Goal: Communication & Community: Answer question/provide support

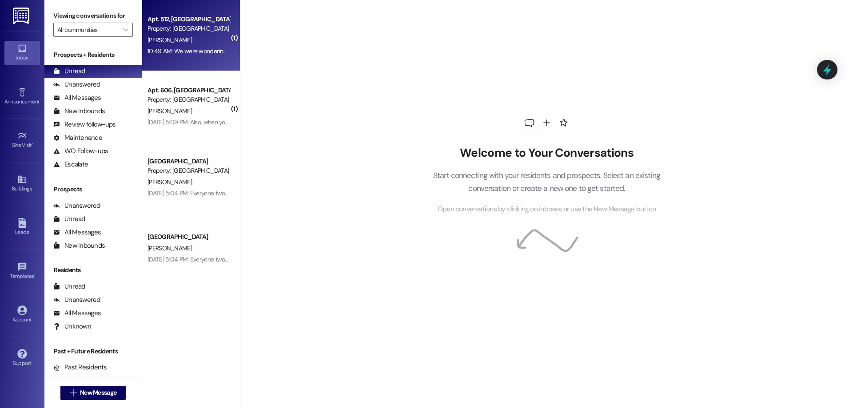
click at [191, 48] on div "10:49 AM: We were wondering if we'd be able to tour a 2 bed apartment. We're th…" at bounding box center [326, 51] width 359 height 8
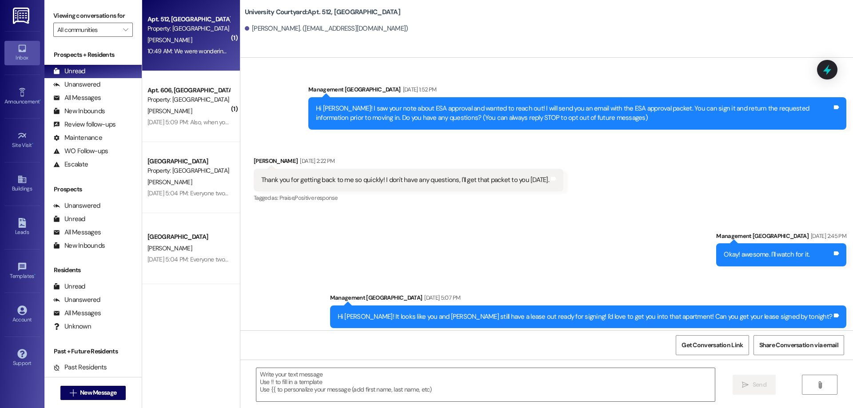
scroll to position [1818, 0]
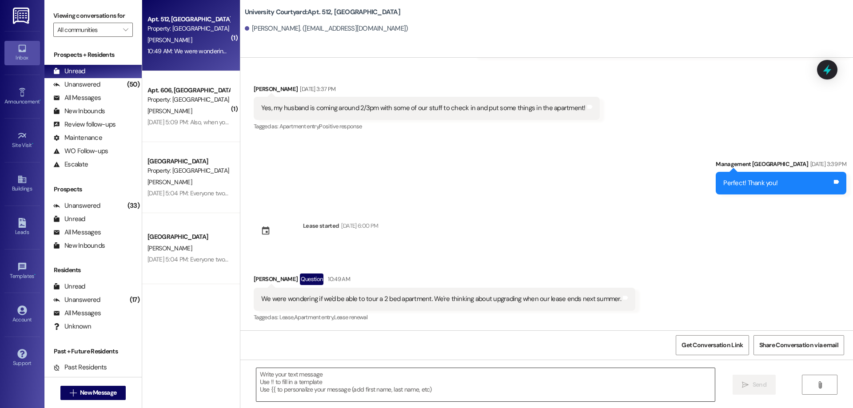
click at [312, 388] on textarea at bounding box center [485, 384] width 458 height 33
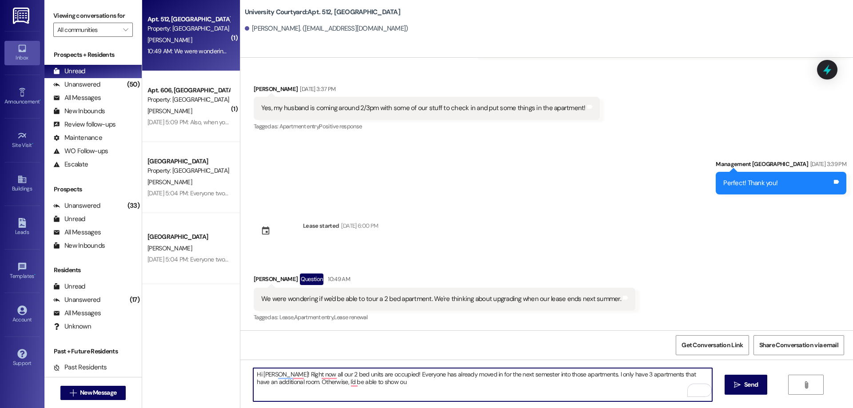
click at [382, 371] on textarea "Hi [PERSON_NAME]! Right now all our 2 bed units are occupied! Everyone has alre…" at bounding box center [482, 384] width 458 height 33
click at [449, 385] on textarea "Hi [PERSON_NAME]! Right now all our 2 bed units are occupied! :( So I am not ab…" at bounding box center [482, 384] width 458 height 33
drag, startPoint x: 449, startPoint y: 383, endPoint x: 436, endPoint y: 381, distance: 13.2
click at [436, 381] on textarea "Hi Cara! Right now all our 2 bed units are occupied! :( So I am not able to sho…" at bounding box center [482, 384] width 458 height 33
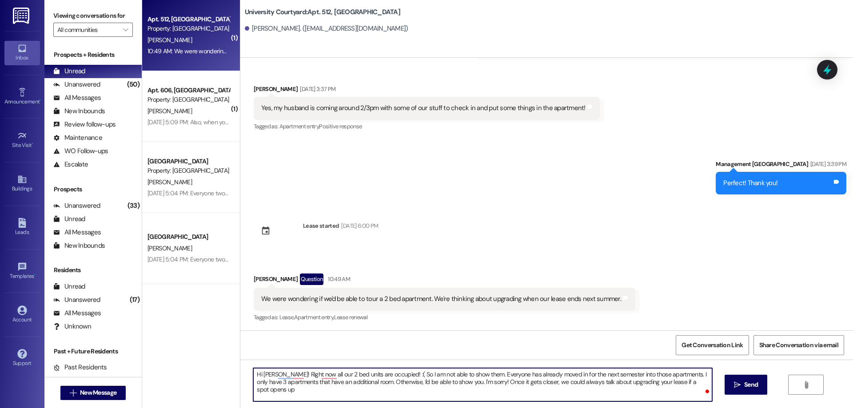
type textarea "Hi Cara! Right now all our 2 bed units are occupied! :( So I am not able to sho…"
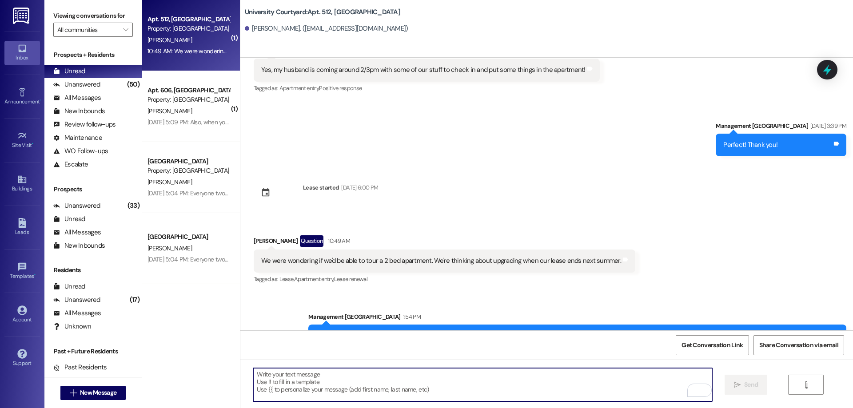
scroll to position [1890, 0]
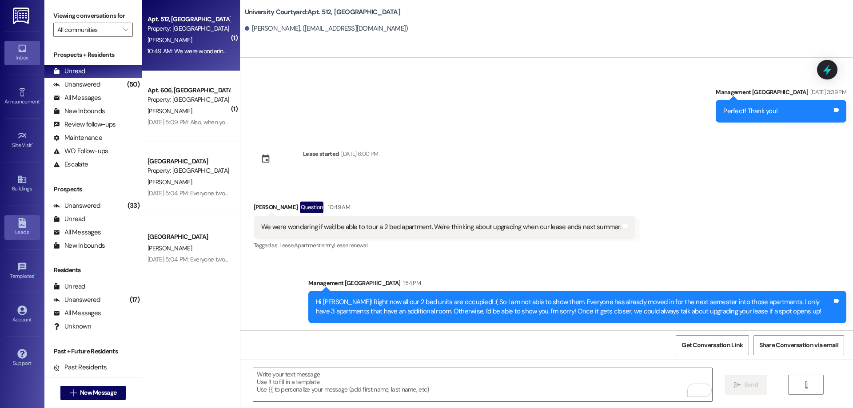
click at [5, 221] on link "Leads" at bounding box center [22, 227] width 36 height 24
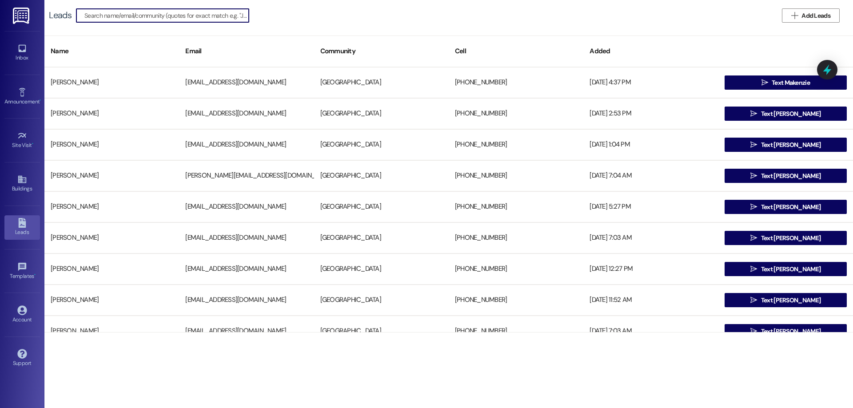
click at [213, 16] on input at bounding box center [166, 15] width 164 height 12
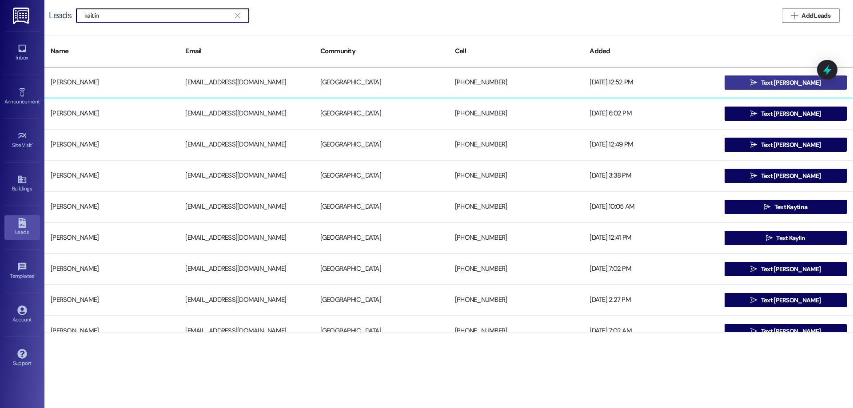
type input "kaitlin"
click at [771, 89] on button " Text Kaitlin" at bounding box center [785, 82] width 122 height 14
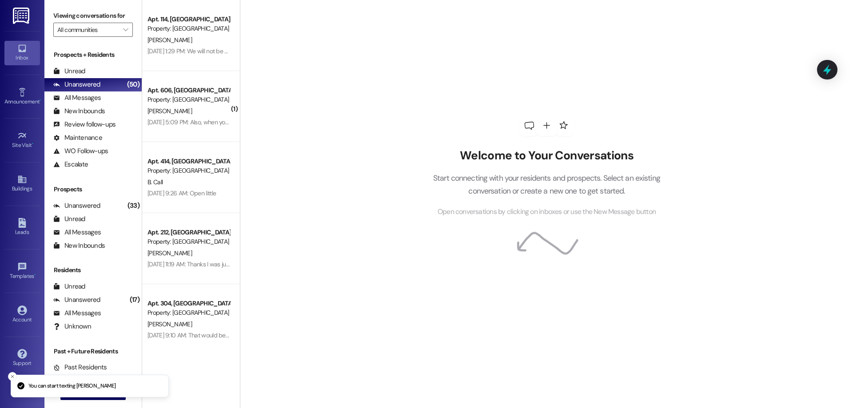
click at [347, 375] on div "Welcome to Your Conversations Start connecting with your residents and prospect…" at bounding box center [546, 204] width 613 height 408
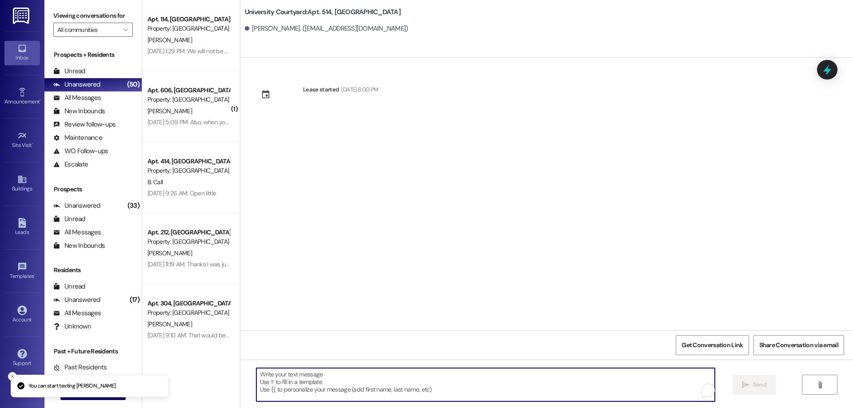
click at [347, 375] on textarea "To enrich screen reader interactions, please activate Accessibility in Grammarl…" at bounding box center [485, 384] width 458 height 33
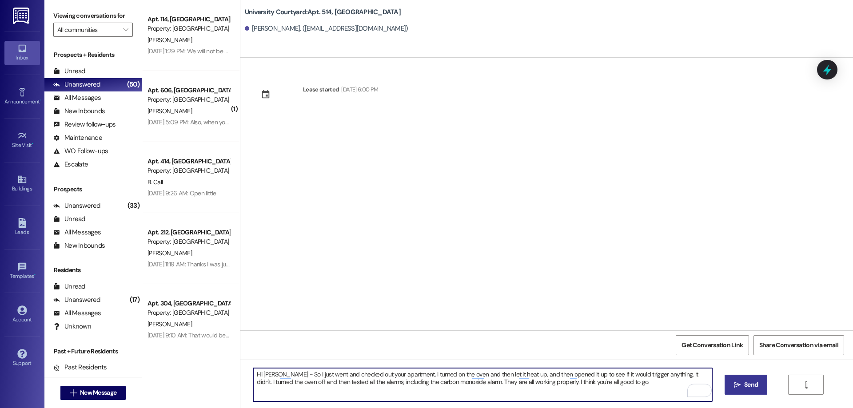
type textarea "Hi Kaitlin - So I just went and checked out your apartment. I turned on the ove…"
click at [751, 383] on span "Send" at bounding box center [751, 384] width 14 height 9
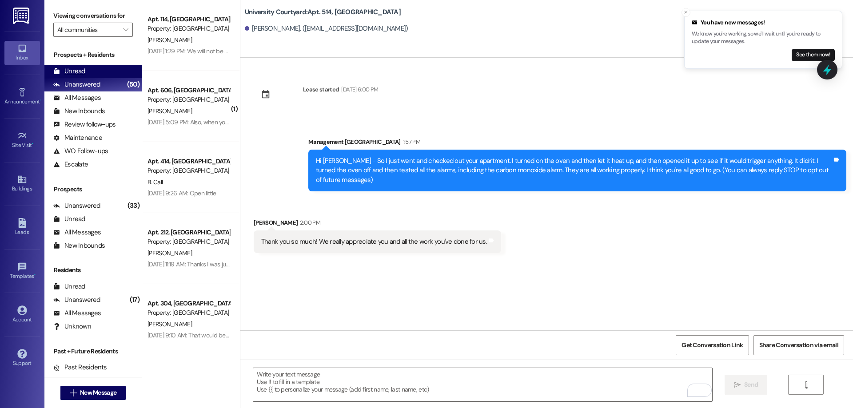
click at [96, 74] on div "Unread (0)" at bounding box center [92, 71] width 97 height 13
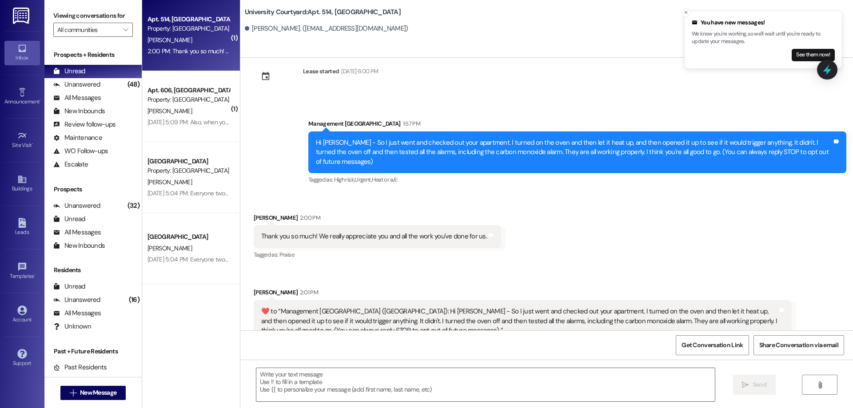
scroll to position [28, 0]
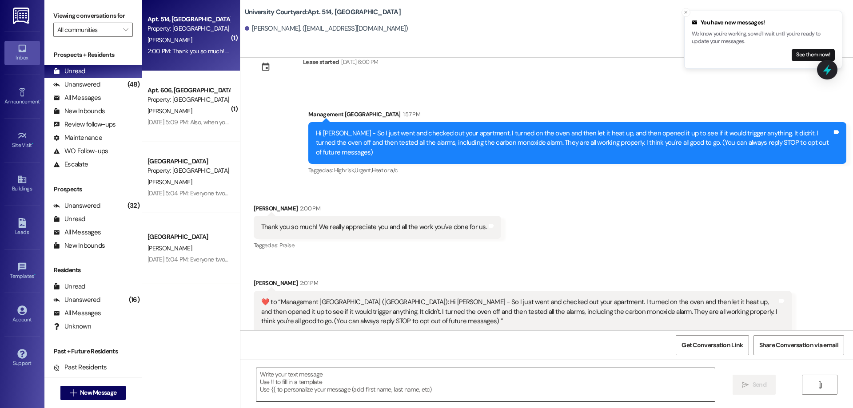
click at [330, 376] on textarea at bounding box center [485, 384] width 458 height 33
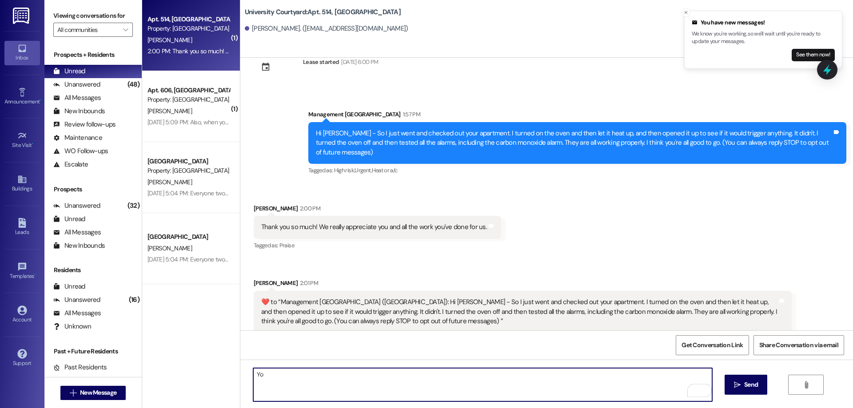
type textarea "Y"
type textarea "No problem! Happy to help :)"
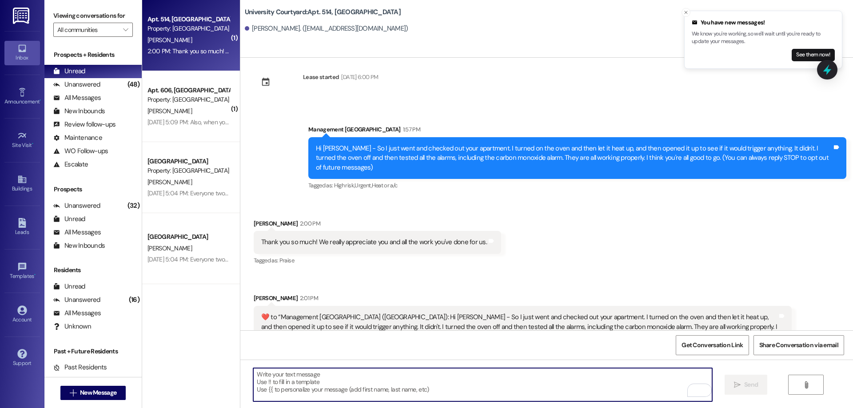
scroll to position [0, 0]
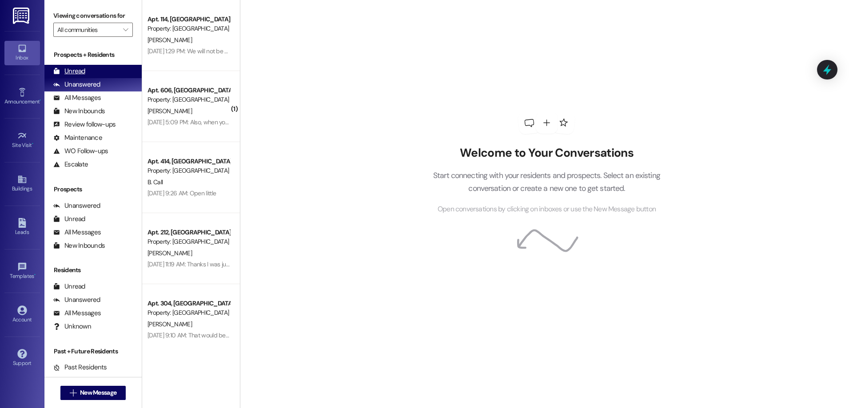
click at [111, 72] on div "Unread (0)" at bounding box center [92, 71] width 97 height 13
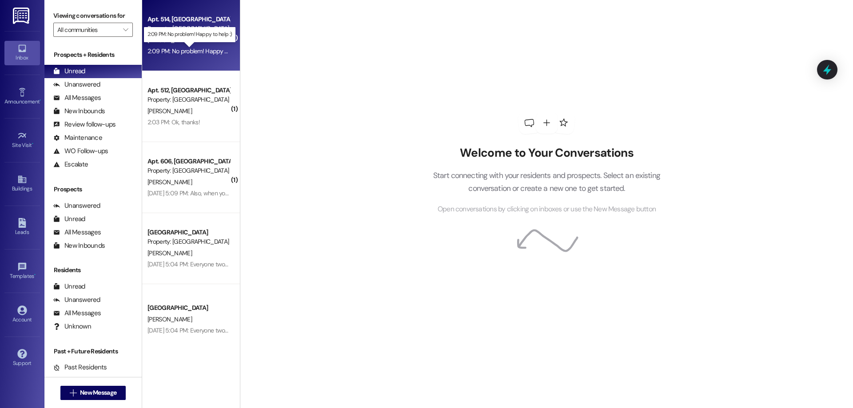
click at [203, 51] on div "2:09 PM: No problem! Happy to help :) 2:09 PM: No problem! Happy to help :)" at bounding box center [196, 51] width 99 height 8
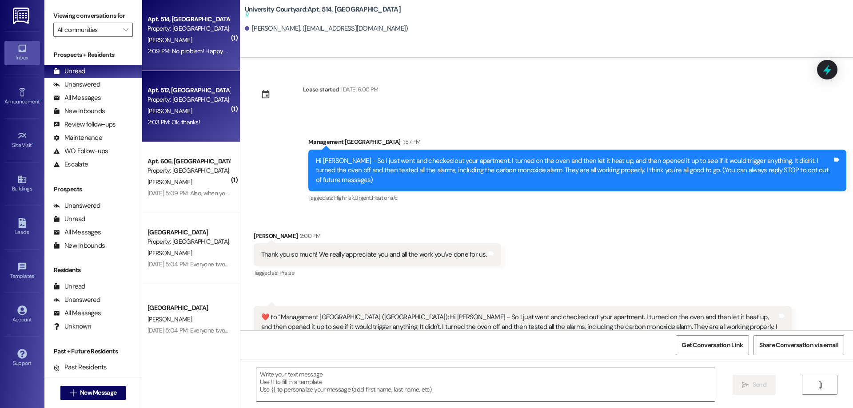
scroll to position [51, 0]
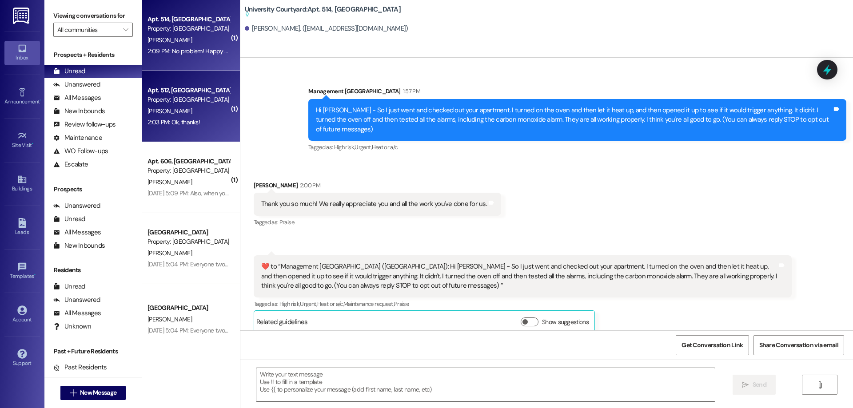
click at [200, 128] on div "2:03 PM: Ok, thanks! 2:03 PM: Ok, thanks!" at bounding box center [189, 122] width 84 height 11
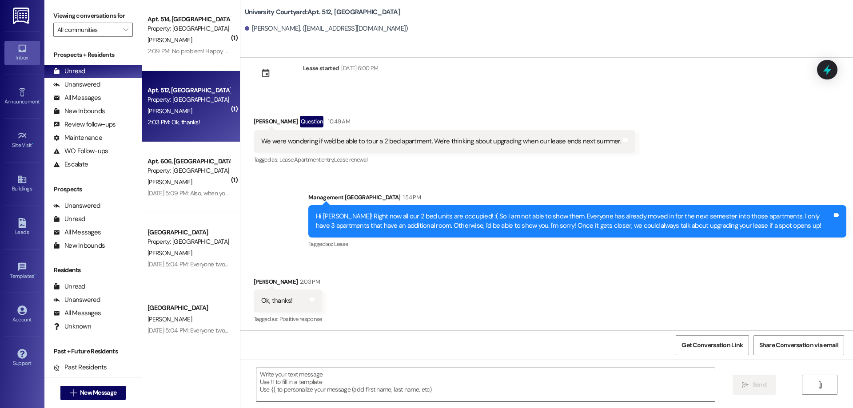
scroll to position [1978, 0]
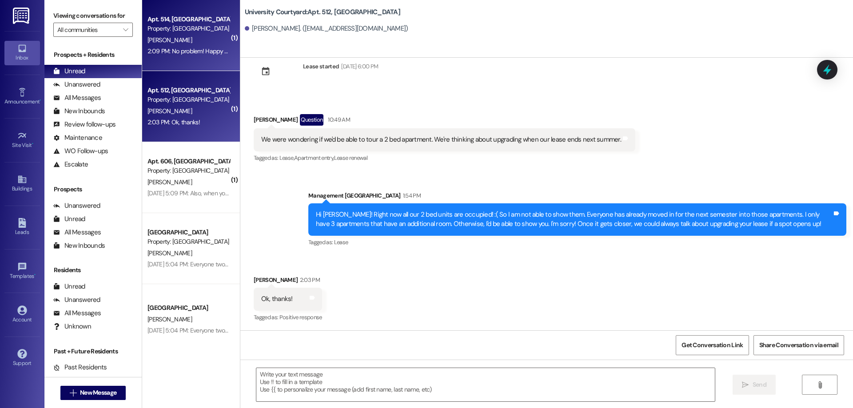
click at [153, 46] on div "2:09 PM: No problem! Happy to help :) 2:09 PM: No problem! Happy to help :)" at bounding box center [189, 51] width 84 height 11
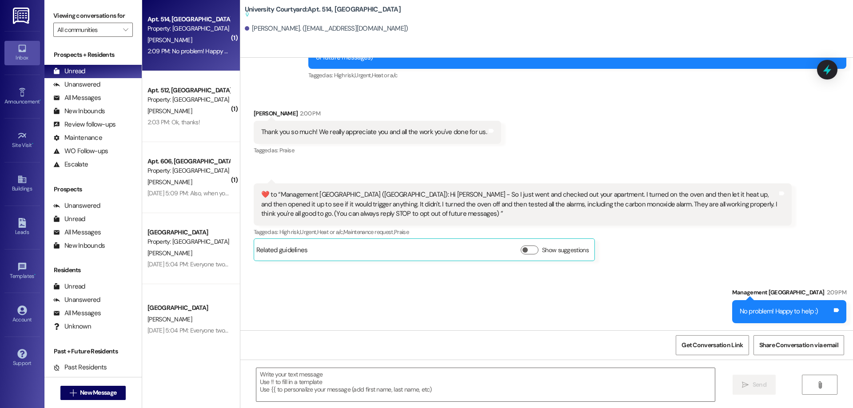
scroll to position [113, 0]
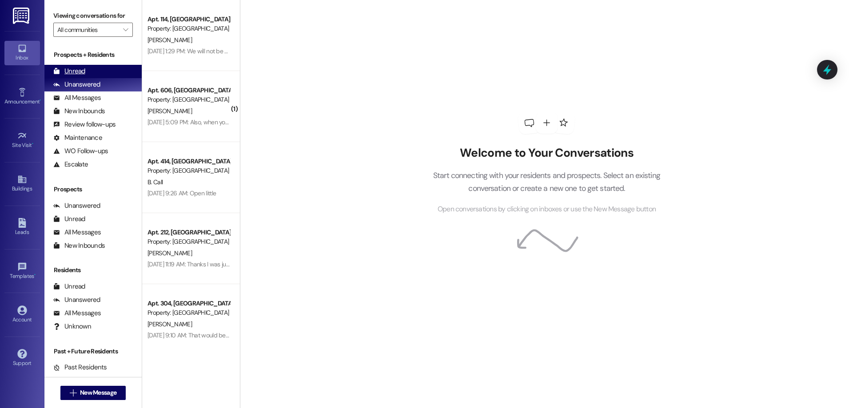
click at [94, 67] on div "Unread (0)" at bounding box center [92, 71] width 97 height 13
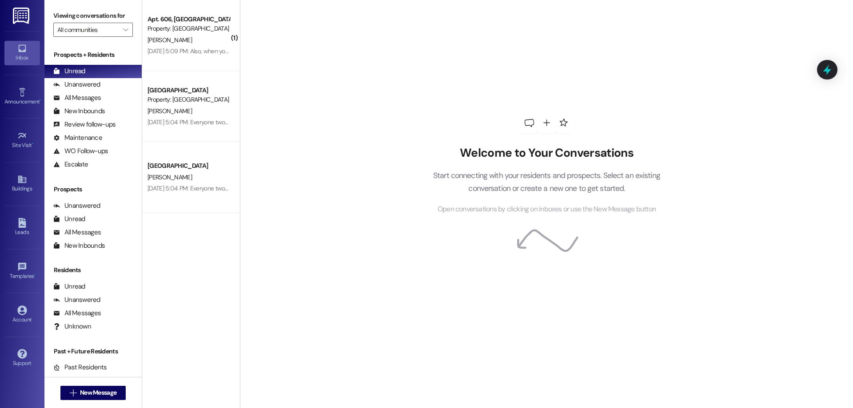
click at [810, 147] on div "Welcome to Your Conversations Start connecting with your residents and prospect…" at bounding box center [546, 204] width 613 height 408
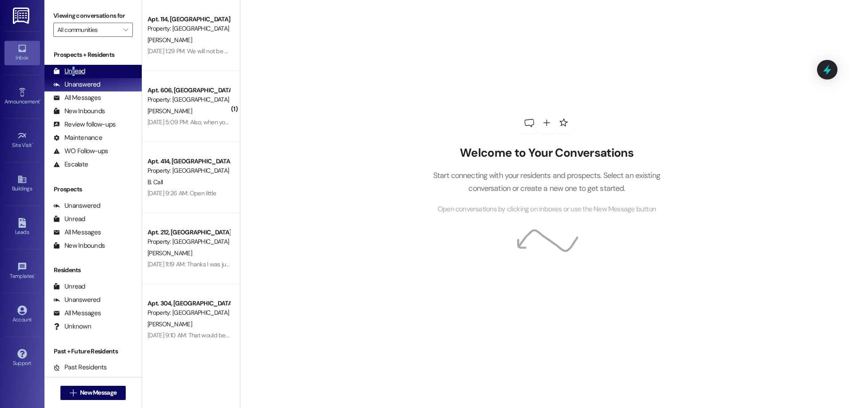
click at [73, 69] on div "Unread" at bounding box center [69, 71] width 32 height 9
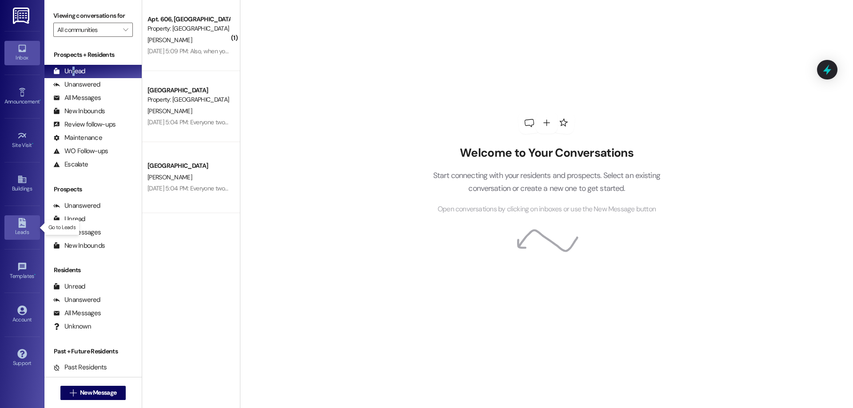
click at [28, 231] on div "Leads" at bounding box center [22, 232] width 44 height 9
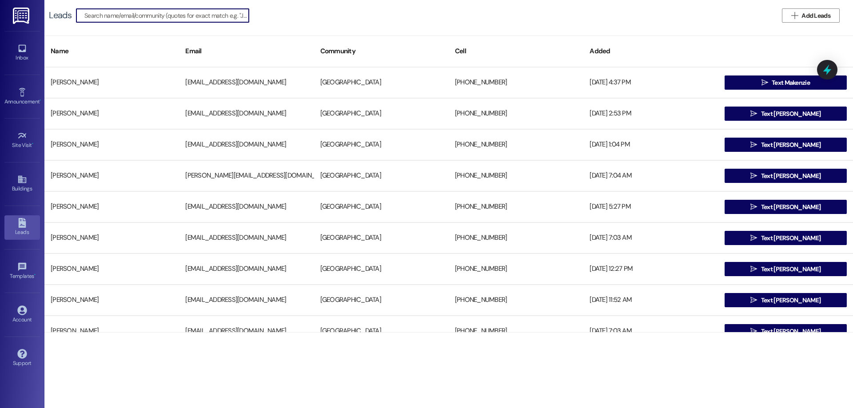
drag, startPoint x: 30, startPoint y: 229, endPoint x: 24, endPoint y: 212, distance: 18.1
click at [30, 229] on div "Leads" at bounding box center [22, 232] width 44 height 9
click at [134, 15] on input at bounding box center [173, 15] width 152 height 12
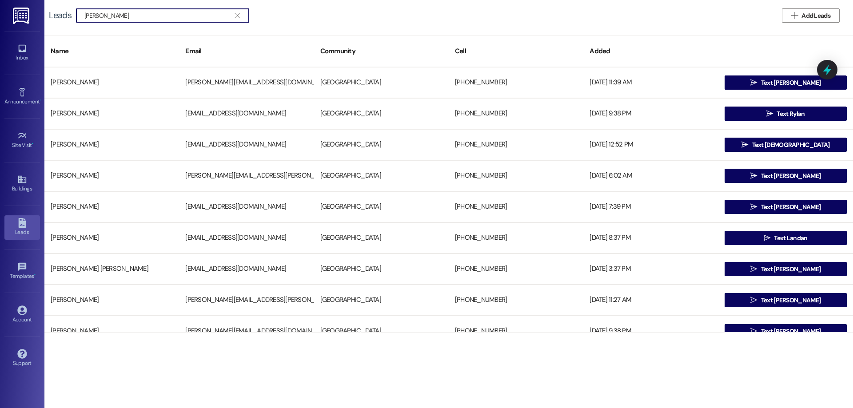
click at [144, 12] on input "chandler walston" at bounding box center [157, 15] width 146 height 12
click at [145, 12] on input "chandler walston" at bounding box center [157, 15] width 146 height 12
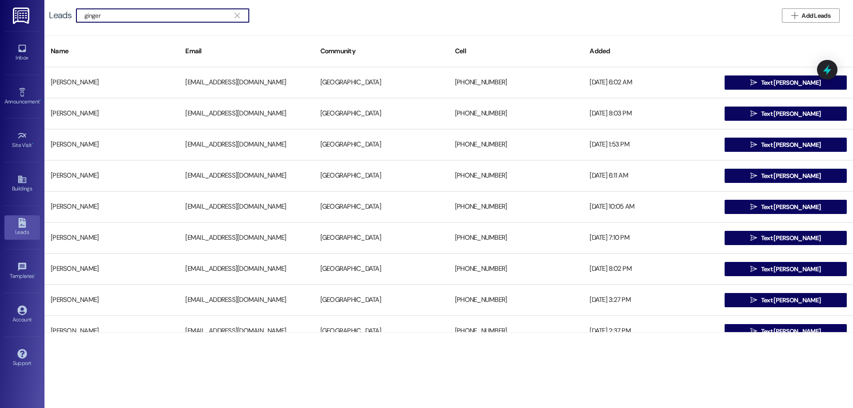
type input "ginger"
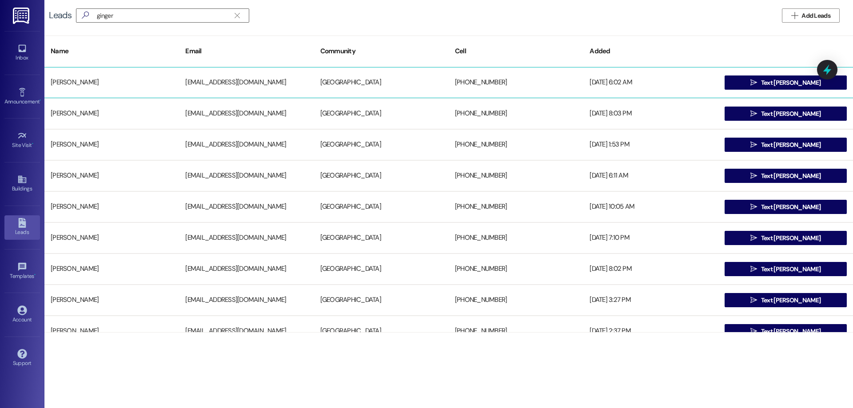
drag, startPoint x: 771, startPoint y: 66, endPoint x: 771, endPoint y: 74, distance: 8.0
click at [771, 73] on div "Name Email Community Cell Added Ginger Whiting gingerwhiting2000@gmail.com Univ…" at bounding box center [448, 184] width 808 height 297
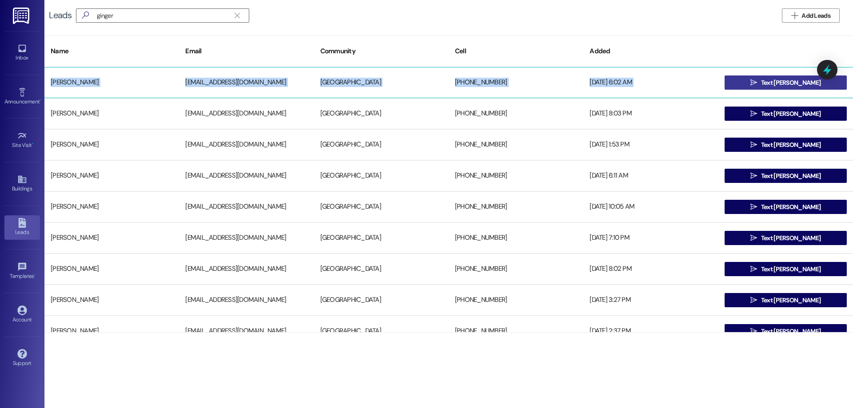
click at [771, 79] on span "Text Ginger" at bounding box center [790, 82] width 63 height 9
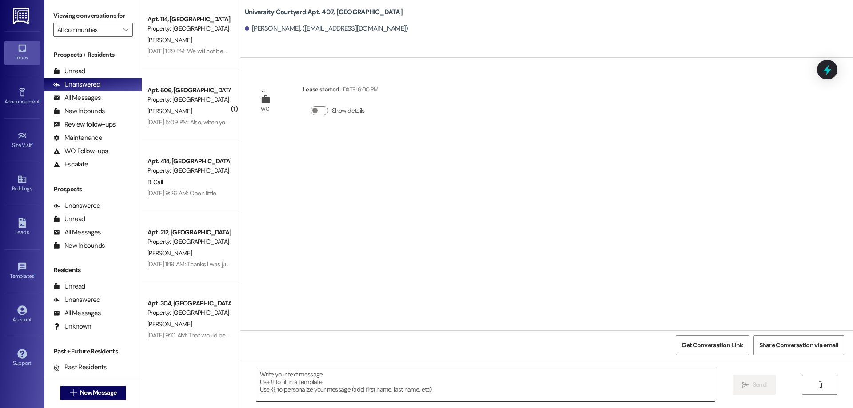
click at [347, 381] on textarea at bounding box center [485, 384] width 458 height 33
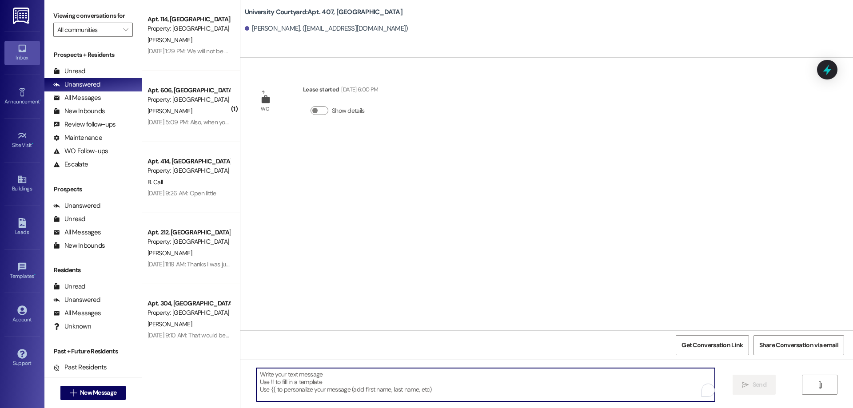
paste textarea "Hello - If you are receiving this message, we do not have your forwarding addre…"
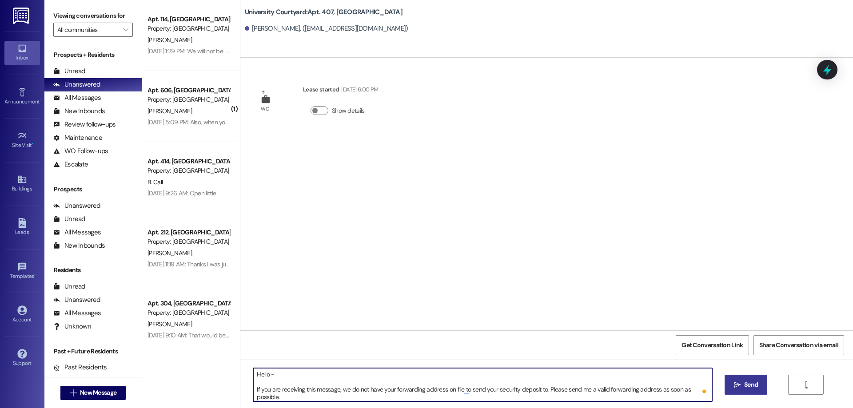
type textarea "Hello - If you are receiving this message, we do not have your forwarding addre…"
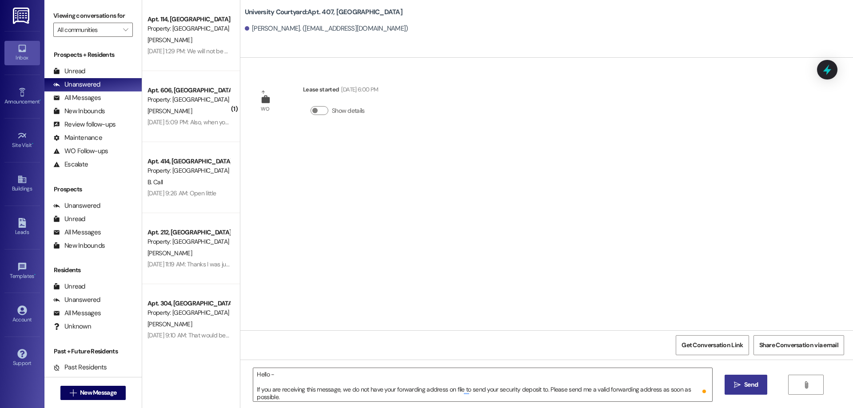
click at [739, 379] on button " Send" at bounding box center [745, 385] width 43 height 20
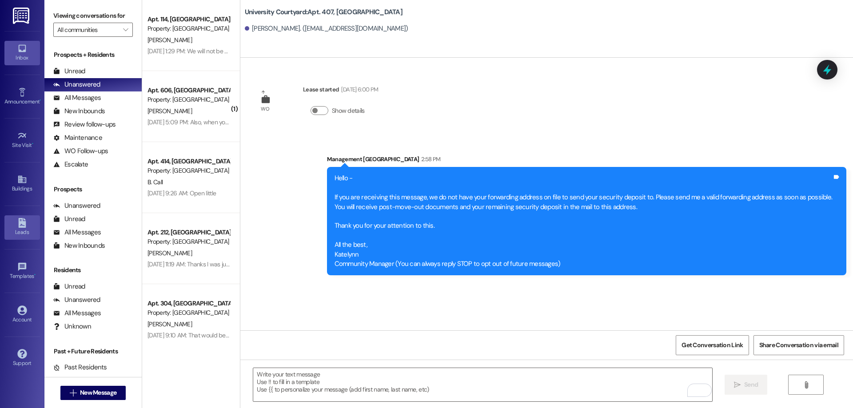
click at [19, 223] on icon at bounding box center [22, 223] width 8 height 10
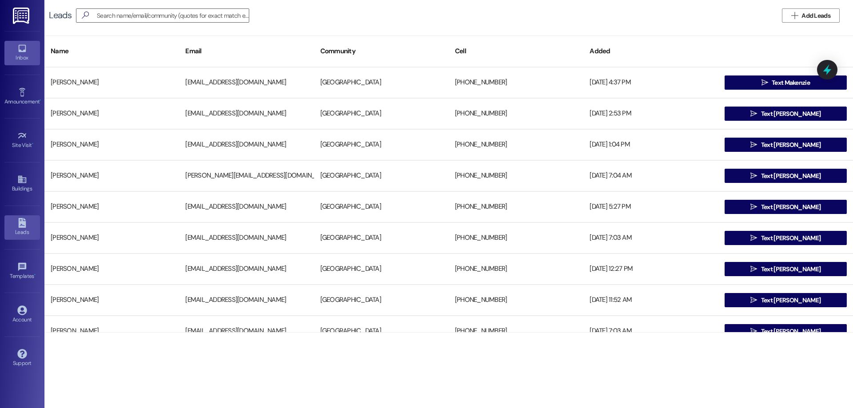
click at [34, 62] on div "Inbox" at bounding box center [22, 57] width 44 height 9
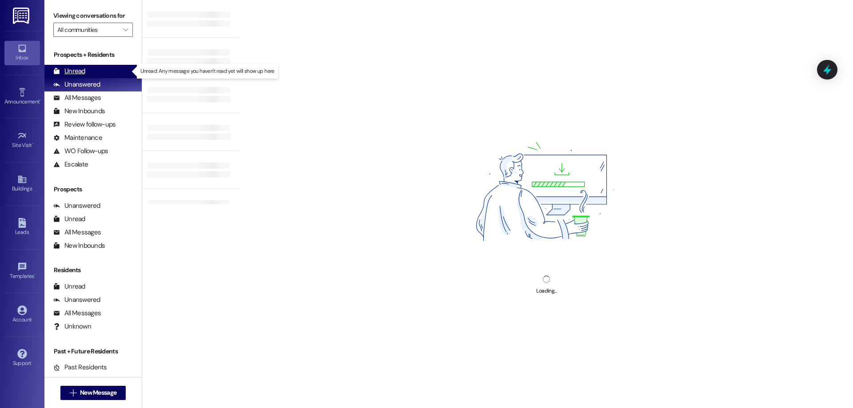
click at [88, 72] on div "Unread (0)" at bounding box center [92, 71] width 97 height 13
